Goal: Task Accomplishment & Management: Manage account settings

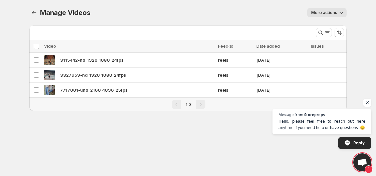
click at [209, 133] on body "Home Feeds Videos Subscription Settings Manage Videos. This page is ready Manag…" at bounding box center [188, 88] width 376 height 176
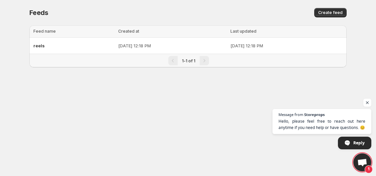
click at [133, 104] on body "Home Feeds Videos Subscription Settings Feeds. This page is ready Feeds Create …" at bounding box center [188, 88] width 376 height 176
click at [118, 44] on p "[DATE] 12:18 PM" at bounding box center [172, 45] width 108 height 7
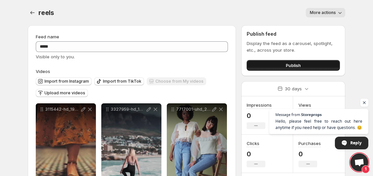
click at [269, 63] on button "Publish" at bounding box center [293, 65] width 93 height 11
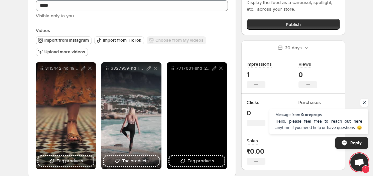
scroll to position [50, 0]
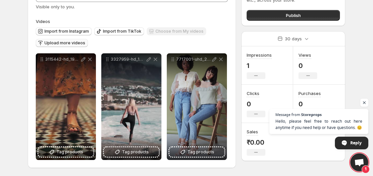
click at [64, 42] on span "Upload more videos" at bounding box center [64, 42] width 41 height 5
click at [76, 44] on span "Upload more videos" at bounding box center [64, 42] width 41 height 5
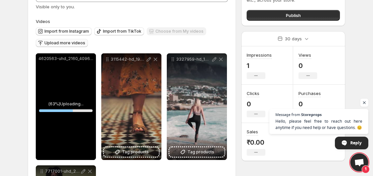
scroll to position [17, 0]
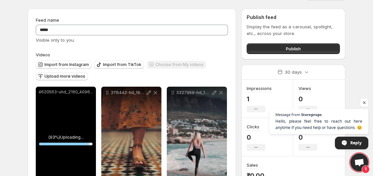
click at [111, 18] on div "Feed name" at bounding box center [132, 20] width 192 height 7
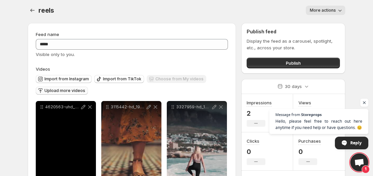
scroll to position [0, 0]
